Goal: Task Accomplishment & Management: Use online tool/utility

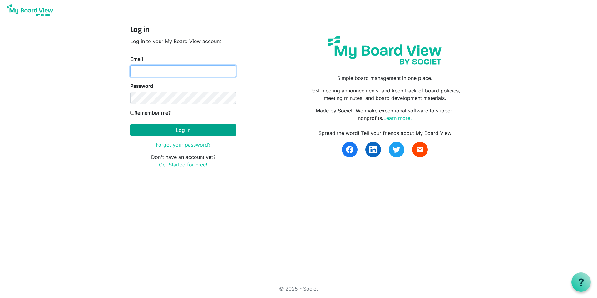
type input "[EMAIL_ADDRESS][DOMAIN_NAME]"
click at [182, 130] on button "Log in" at bounding box center [183, 130] width 106 height 12
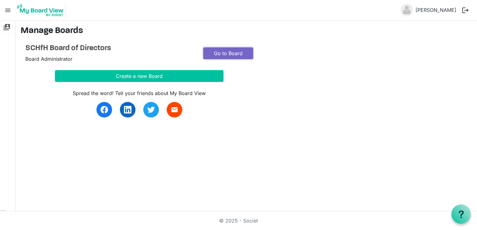
click at [219, 54] on link "Go to Board" at bounding box center [228, 53] width 50 height 12
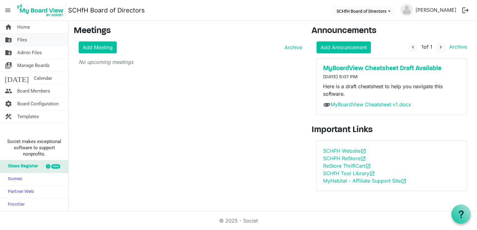
click at [27, 37] on link "folder_shared Files" at bounding box center [34, 40] width 68 height 12
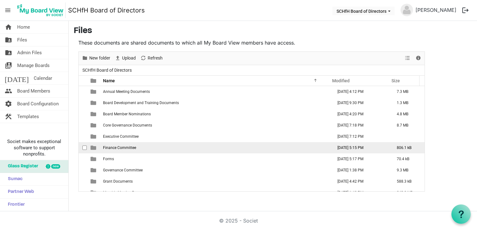
scroll to position [18, 0]
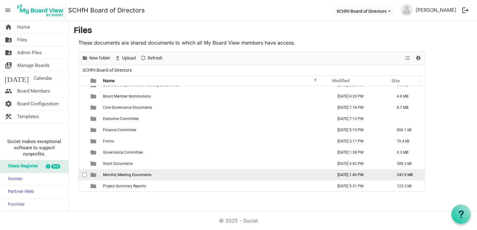
click at [135, 178] on td "Monthly Meeting Documents" at bounding box center [216, 174] width 230 height 11
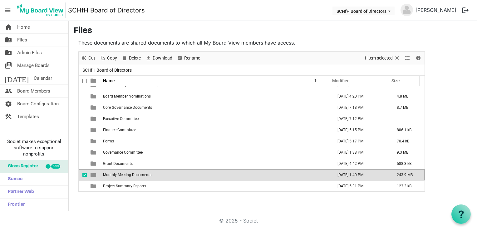
click at [135, 178] on td "Monthly Meeting Documents" at bounding box center [216, 174] width 230 height 11
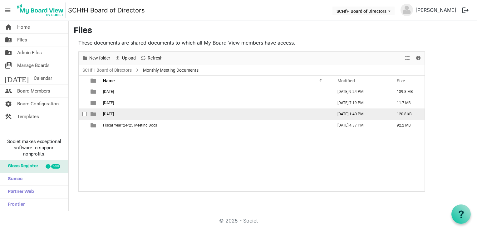
click at [119, 117] on td "9-17-25" at bounding box center [216, 114] width 230 height 11
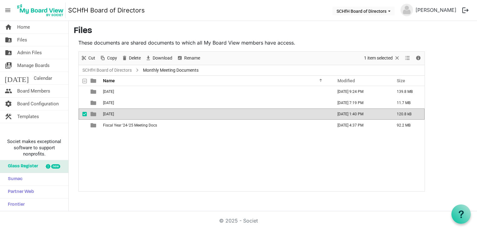
click at [119, 117] on td "9-17-25" at bounding box center [216, 114] width 230 height 11
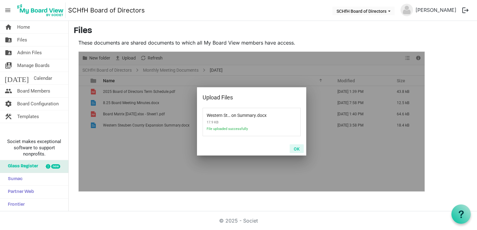
click at [295, 149] on button "OK" at bounding box center [297, 148] width 14 height 9
click at [297, 149] on button "OK" at bounding box center [297, 148] width 14 height 9
